Goal: Task Accomplishment & Management: Complete application form

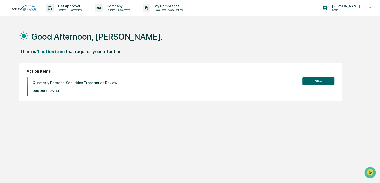
click at [319, 81] on button "View" at bounding box center [318, 81] width 32 height 9
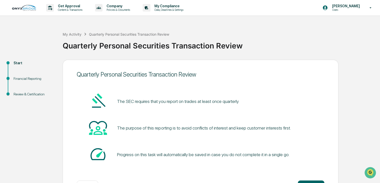
scroll to position [19, 0]
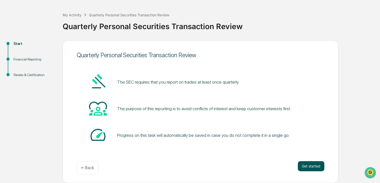
click at [310, 166] on button "Get started" at bounding box center [311, 166] width 27 height 10
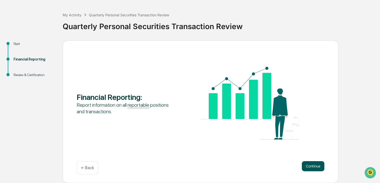
click at [307, 165] on button "Continue" at bounding box center [313, 166] width 23 height 10
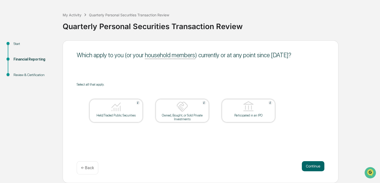
click at [112, 114] on div "Held/Traded Public Securities" at bounding box center [115, 115] width 45 height 4
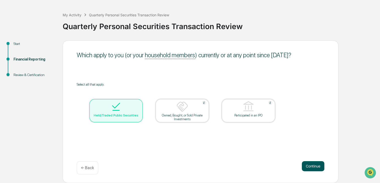
click at [311, 166] on button "Continue" at bounding box center [313, 166] width 23 height 10
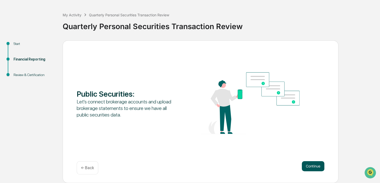
click at [313, 165] on button "Continue" at bounding box center [313, 166] width 23 height 10
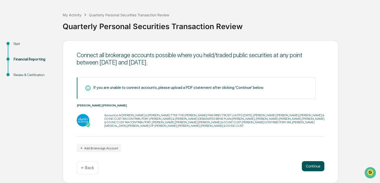
click at [310, 166] on button "Continue" at bounding box center [313, 166] width 23 height 10
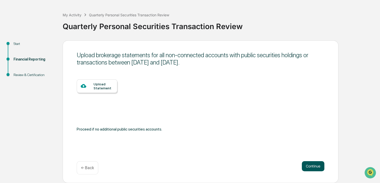
click at [310, 166] on button "Continue" at bounding box center [313, 166] width 23 height 10
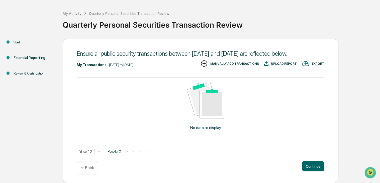
scroll to position [28, 0]
click at [309, 164] on button "Continue" at bounding box center [313, 166] width 23 height 10
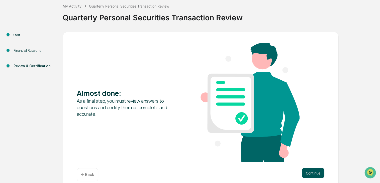
click at [317, 171] on button "Continue" at bounding box center [313, 173] width 23 height 10
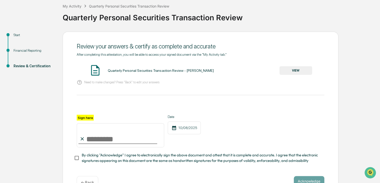
click at [96, 140] on input "Sign here" at bounding box center [120, 135] width 87 height 24
type input "**********"
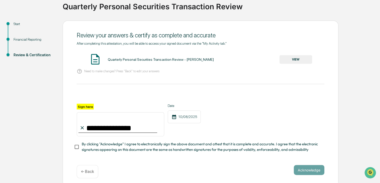
scroll to position [45, 0]
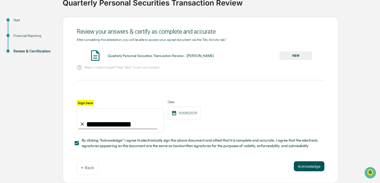
click at [302, 165] on button "Acknowledge" at bounding box center [309, 166] width 31 height 10
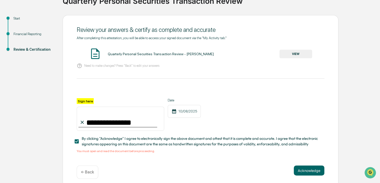
click at [297, 54] on button "VIEW" at bounding box center [295, 54] width 33 height 9
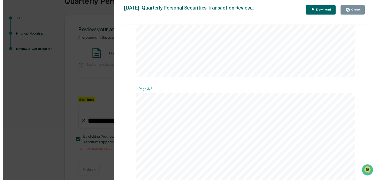
scroll to position [402, 0]
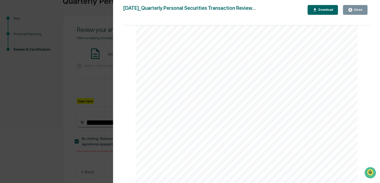
click at [357, 11] on div "Close" at bounding box center [358, 10] width 10 height 4
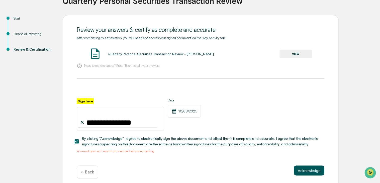
click at [310, 171] on button "Acknowledge" at bounding box center [309, 170] width 31 height 10
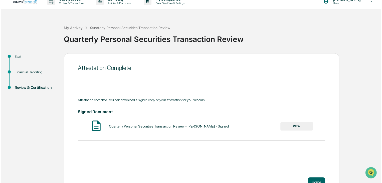
scroll to position [0, 0]
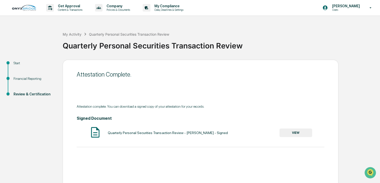
drag, startPoint x: 358, startPoint y: 6, endPoint x: 355, endPoint y: 7, distance: 3.6
click at [358, 6] on p "[PERSON_NAME]" at bounding box center [345, 6] width 34 height 4
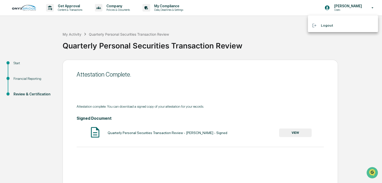
click at [330, 27] on li "Logout" at bounding box center [343, 25] width 70 height 9
